Goal: Transaction & Acquisition: Purchase product/service

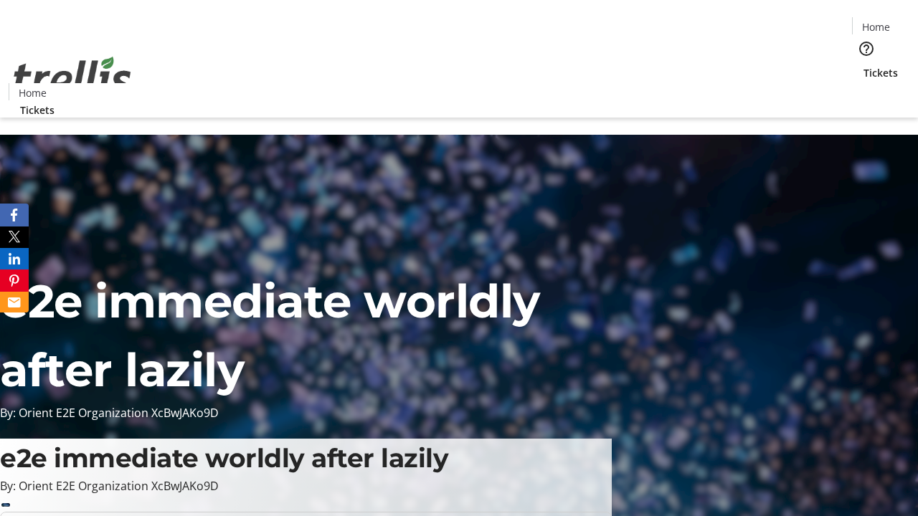
click at [864, 65] on span "Tickets" at bounding box center [881, 72] width 34 height 15
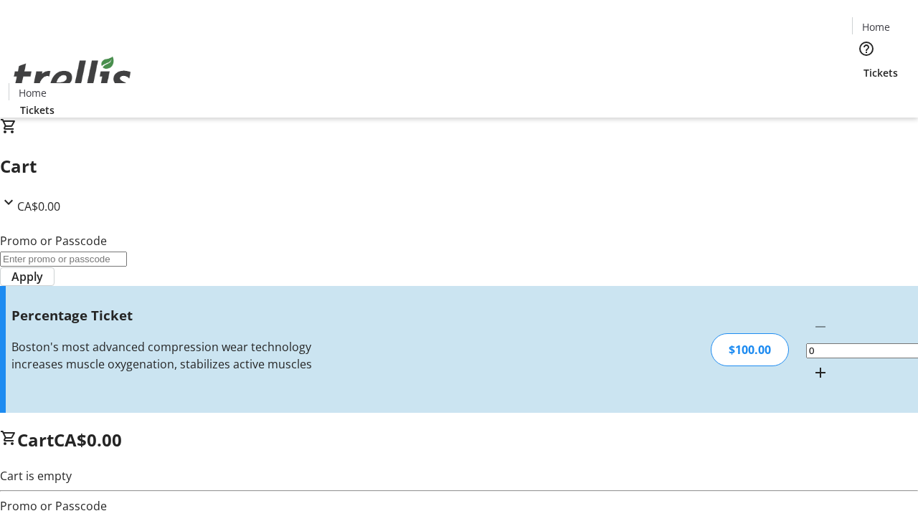
click at [812, 364] on mat-icon "Increment by one" at bounding box center [820, 372] width 17 height 17
type input "1"
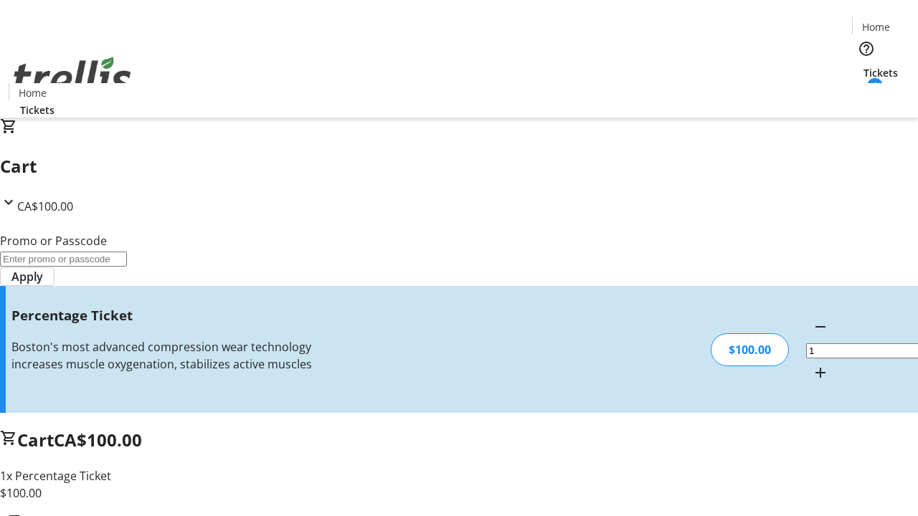
type input "FOO"
